Goal: Find specific page/section: Find specific page/section

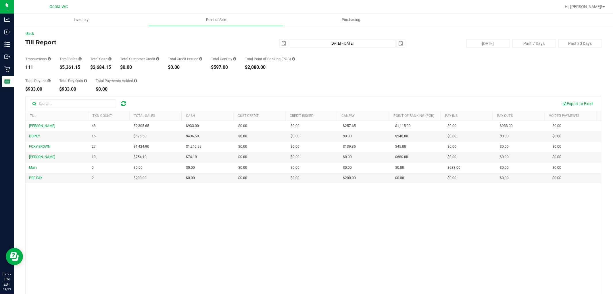
click at [559, 71] on div "Total Pay-Ins $933.00 Total Pay-Outs $933.00 Total Payments Voided $0.00" at bounding box center [313, 81] width 577 height 22
drag, startPoint x: 297, startPoint y: 88, endPoint x: 294, endPoint y: 88, distance: 3.7
click at [294, 88] on div "Total Pay-Ins $933.00 Total Pay-Outs $933.00 Total Payments Voided $0.00" at bounding box center [313, 81] width 577 height 22
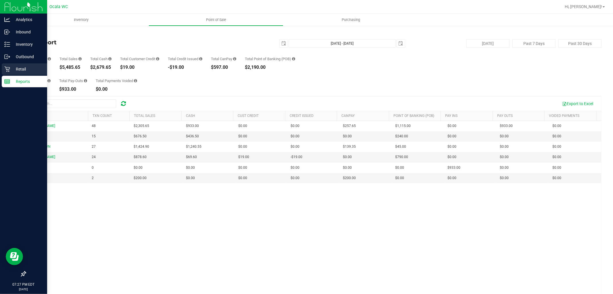
click at [12, 66] on p "Retail" at bounding box center [27, 69] width 35 height 7
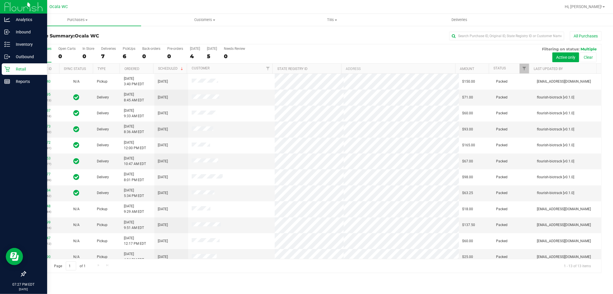
click at [18, 66] on p "Retail" at bounding box center [27, 69] width 35 height 7
